Goal: Information Seeking & Learning: Learn about a topic

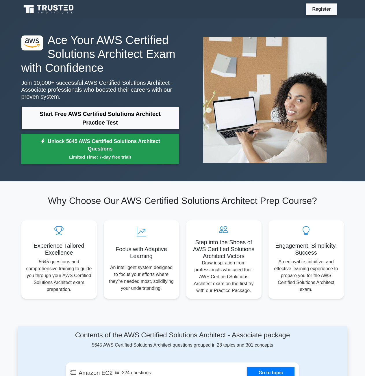
click at [150, 158] on small "Limited Time: 7-day free trial!" at bounding box center [100, 157] width 143 height 7
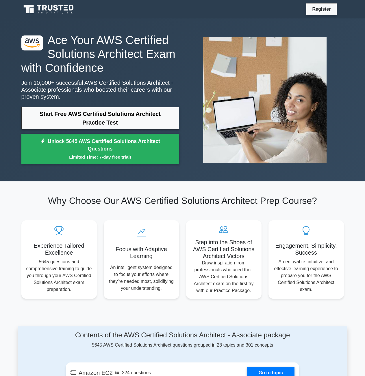
click at [114, 102] on div ".st0{fill:#252F3E;} .st1{fill-rule:evenodd;clip-rule:evenodd;fill:#FF9900;} Ace…" at bounding box center [100, 100] width 165 height 134
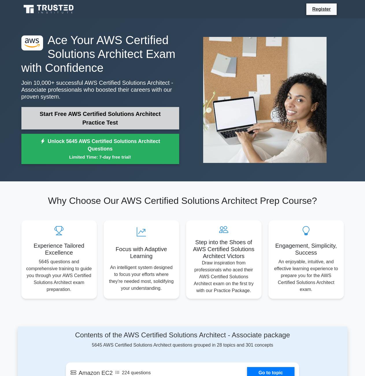
click at [117, 118] on link "Start Free AWS Certified Solutions Architect Practice Test" at bounding box center [100, 118] width 158 height 23
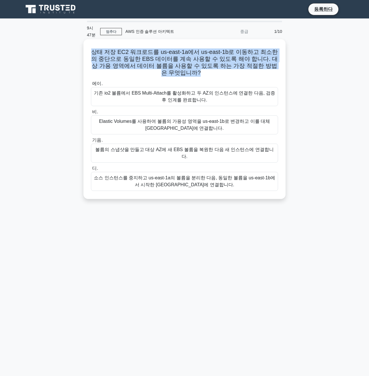
drag, startPoint x: 91, startPoint y: 56, endPoint x: 282, endPoint y: 68, distance: 191.2
click at [282, 68] on div "상태 저장 EC2 워크로드를 us-east-1a에서 us-east-1b로 이동하고 최소한의 중단으로 동일한 EBS 데이터를 계속 사용할 수 있…" at bounding box center [184, 119] width 197 height 155
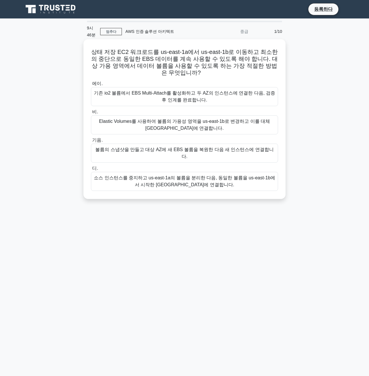
click at [231, 75] on h5 "상태 저장 EC2 워크로드를 us-east-1a에서 us-east-1b로 이동하고 최소한의 중단으로 동일한 EBS 데이터를 계속 사용할 수 있…" at bounding box center [184, 62] width 188 height 28
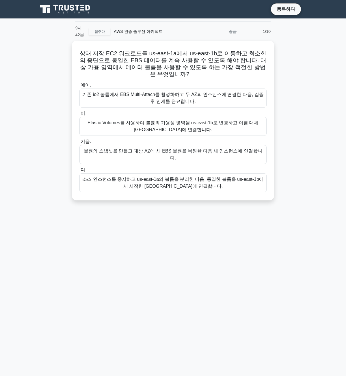
click at [269, 197] on div "상태 저장 EC2 워크로드를 us-east-1a에서 us-east-1b로 이동하고 최소한의 중단으로 동일한 EBS 데이터를 계속 사용할 수 있…" at bounding box center [172, 124] width 277 height 167
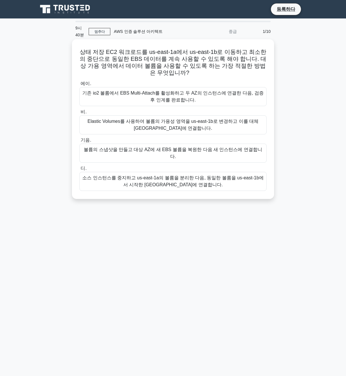
drag, startPoint x: 214, startPoint y: 72, endPoint x: 222, endPoint y: 92, distance: 22.2
click at [222, 92] on div "상태 저장 EC2 워크로드를 us-east-1a에서 us-east-1b로 이동하고 최소한의 중단으로 동일한 EBS 데이터를 계속 사용할 수 있…" at bounding box center [172, 119] width 197 height 155
click at [219, 96] on font "기존 io2 볼륨에서 EBS Multi-Attach를 활성화하고 두 AZ의 인스턴스에 연결한 다음, 검증 후 인계를 완료합니다." at bounding box center [172, 97] width 181 height 12
click at [79, 86] on input "에이. 기존 io2 볼륨에서 EBS Multi-Attach를 활성화하고 두 AZ의 인스턴스에 연결한 다음, 검증 후 인계를 완료합니다." at bounding box center [79, 84] width 0 height 4
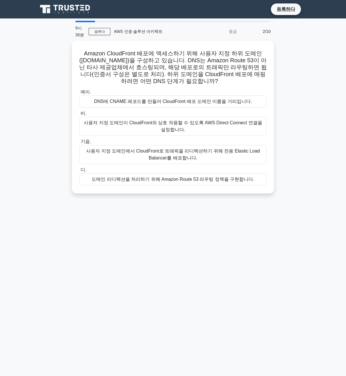
click at [83, 25] on div "9시 35분" at bounding box center [80, 31] width 17 height 18
click at [80, 22] on div "9시 35분" at bounding box center [80, 31] width 17 height 18
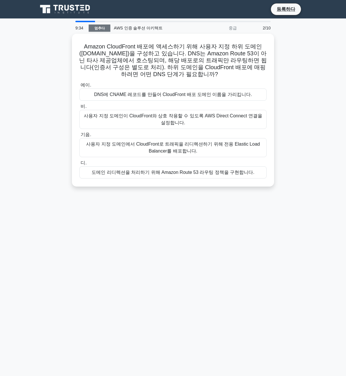
click at [100, 33] on div "9:34 멈추다 AWS 인증 솔루션 아키텍트 중급 2/10" at bounding box center [173, 28] width 202 height 12
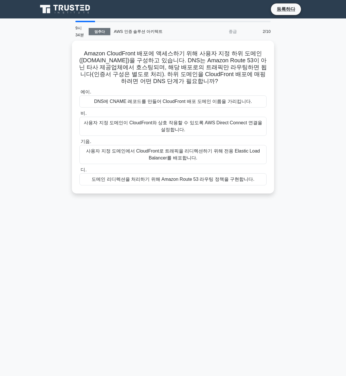
click at [102, 32] on font "멈추다" at bounding box center [99, 32] width 10 height 4
